Goal: Find specific page/section: Find specific page/section

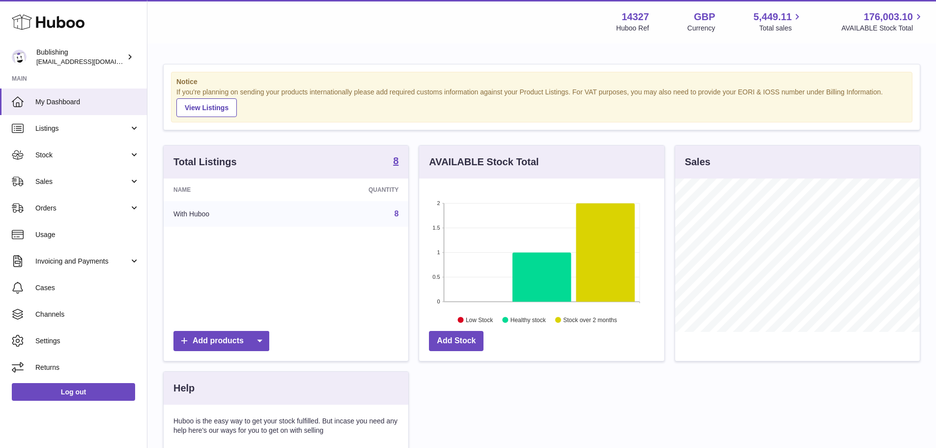
scroll to position [153, 245]
click at [54, 231] on span "Usage" at bounding box center [87, 234] width 104 height 9
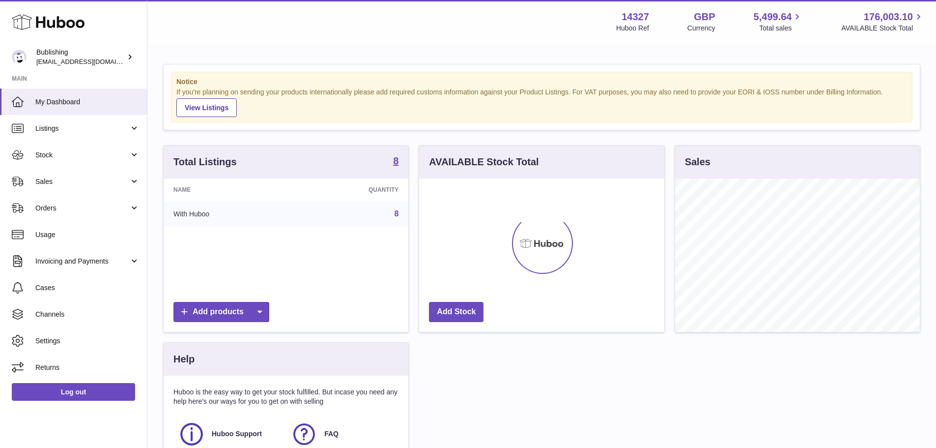
scroll to position [153, 245]
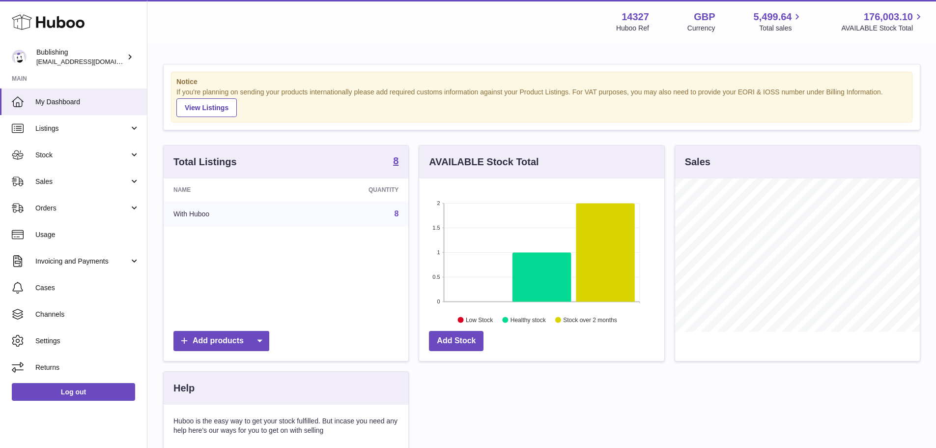
scroll to position [153, 245]
